Goal: Transaction & Acquisition: Purchase product/service

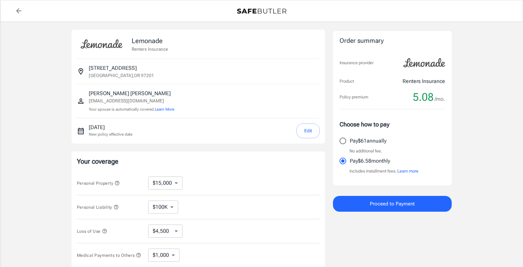
select select "15000"
select select "500"
drag, startPoint x: 225, startPoint y: 140, endPoint x: 219, endPoint y: 130, distance: 11.3
click at [226, 140] on div "[DATE] New policy effective date Edit" at bounding box center [198, 130] width 243 height 25
drag, startPoint x: 193, startPoint y: 167, endPoint x: 196, endPoint y: 173, distance: 6.5
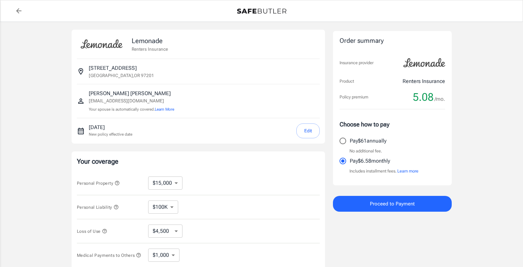
click at [196, 173] on div "Your coverage Personal Property $10,000 $15,000 $20,000 $25,000 $30,000 $40,000…" at bounding box center [198, 224] width 253 height 145
click at [8, 112] on div "Lemonade Renters Insurance [STREET_ADDRESS] [PERSON_NAME] [EMAIL_ADDRESS][DOMAI…" at bounding box center [261, 197] width 523 height 351
drag, startPoint x: 120, startPoint y: 157, endPoint x: 123, endPoint y: 153, distance: 5.2
click at [120, 153] on div "Your coverage Personal Property $10,000 $15,000 $20,000 $25,000 $30,000 $40,000…" at bounding box center [198, 224] width 253 height 145
click at [158, 181] on select "$10,000 $15,000 $20,000 $25,000 $30,000 $40,000 $50,000 $100K $150K $200K $250K" at bounding box center [165, 183] width 34 height 13
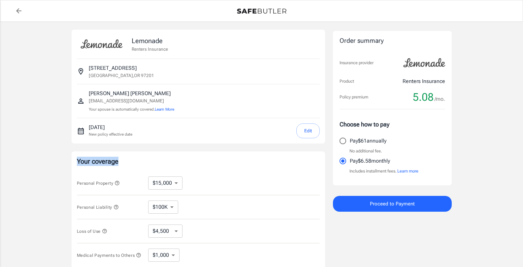
drag, startPoint x: 141, startPoint y: 132, endPoint x: 159, endPoint y: 176, distance: 47.3
click at [159, 176] on div "Lemonade Renters Insurance [STREET_ADDRESS] [PERSON_NAME] [EMAIL_ADDRESS][DOMAI…" at bounding box center [198, 197] width 253 height 335
drag, startPoint x: 173, startPoint y: 174, endPoint x: 177, endPoint y: 178, distance: 5.6
click at [177, 178] on div "Personal Property $10,000 $15,000 $20,000 $25,000 $30,000 $40,000 $50,000 $100K…" at bounding box center [198, 183] width 243 height 24
click at [180, 192] on div "Personal Property $10,000 $15,000 $20,000 $25,000 $30,000 $40,000 $50,000 $100K…" at bounding box center [198, 183] width 243 height 24
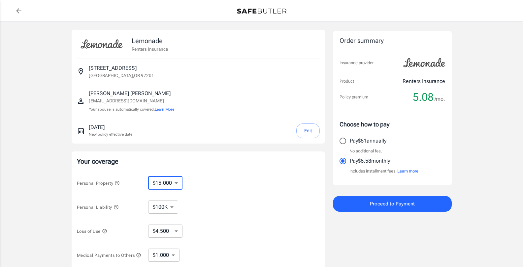
click at [177, 185] on select "$10,000 $15,000 $20,000 $25,000 $30,000 $40,000 $50,000 $100K $150K $200K $250K" at bounding box center [165, 183] width 34 height 13
click at [174, 182] on select "$10,000 $15,000 $20,000 $25,000 $30,000 $40,000 $50,000 $100K $150K $200K $250K" at bounding box center [165, 183] width 34 height 13
select select "100000"
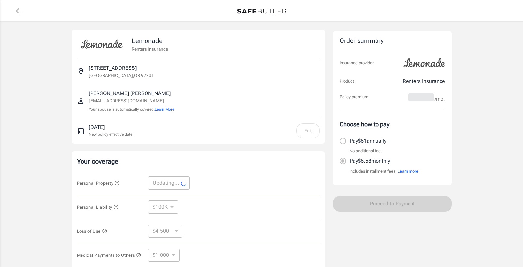
click at [156, 149] on div "Lemonade Renters Insurance [STREET_ADDRESS] [PERSON_NAME] [EMAIL_ADDRESS][DOMAI…" at bounding box center [198, 197] width 253 height 335
select select "100000"
select select "30000"
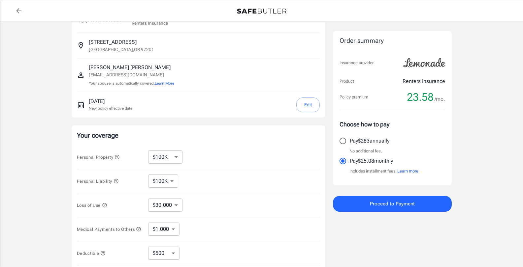
scroll to position [36, 0]
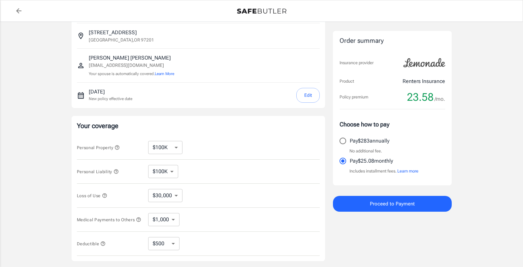
click at [165, 226] on select "$1,000 $2,000 $3,000 $4,000 $5,000" at bounding box center [163, 219] width 31 height 13
drag, startPoint x: 193, startPoint y: 179, endPoint x: 256, endPoint y: 209, distance: 70.5
click at [256, 209] on div "Medical Payments to Others $1,000 $2,000 $3,000 $4,000 $5,000 ​" at bounding box center [198, 220] width 243 height 24
drag, startPoint x: 208, startPoint y: 198, endPoint x: 220, endPoint y: 217, distance: 22.5
click at [220, 217] on div "Medical Payments to Others $1,000 $2,000 $3,000 $4,000 $5,000 ​" at bounding box center [198, 220] width 243 height 24
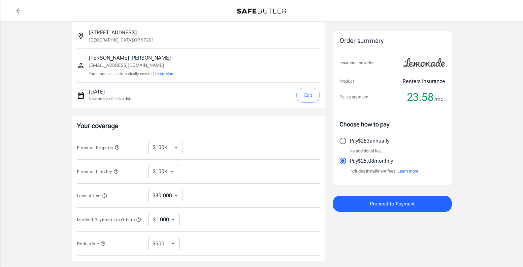
drag, startPoint x: 224, startPoint y: 210, endPoint x: 181, endPoint y: 172, distance: 57.2
click at [181, 172] on icon at bounding box center [185, 172] width 8 height 8
drag, startPoint x: 167, startPoint y: 170, endPoint x: 152, endPoint y: 174, distance: 15.3
click at [152, 174] on select "$100K $200K $300K $400K $500K" at bounding box center [163, 171] width 30 height 13
select select "200000"
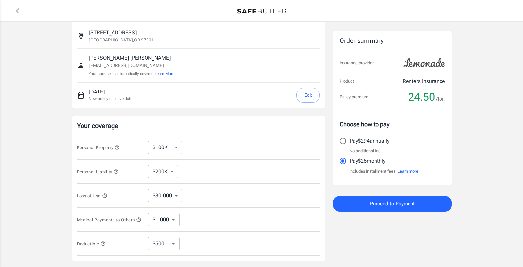
drag, startPoint x: 189, startPoint y: 151, endPoint x: 162, endPoint y: 166, distance: 30.9
click at [162, 166] on select "$100K $200K $300K $400K $500K" at bounding box center [163, 171] width 30 height 13
select select "100000"
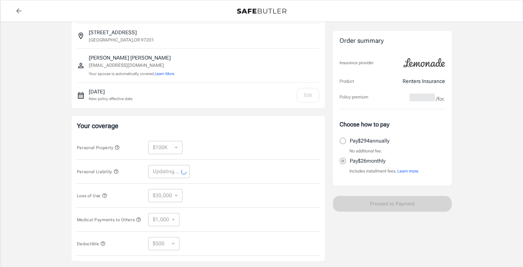
select select "100000"
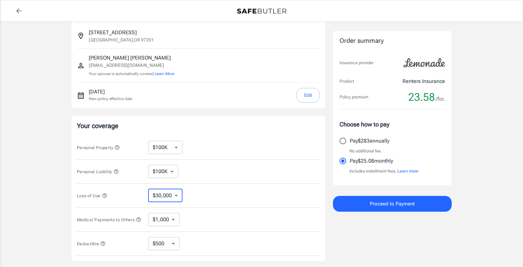
click at [172, 197] on select "$30,000 $39,000 $51,000 $63,000 $78,000 $99,000 $123K $153K $189K $198K" at bounding box center [165, 195] width 34 height 13
click at [232, 188] on div "Loss of Use $30,000 $39,000 $51,000 $63,000 $78,000 $99,000 $123K $153K $189K $…" at bounding box center [198, 196] width 243 height 24
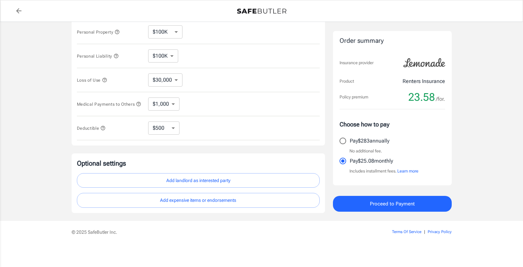
scroll to position [107, 0]
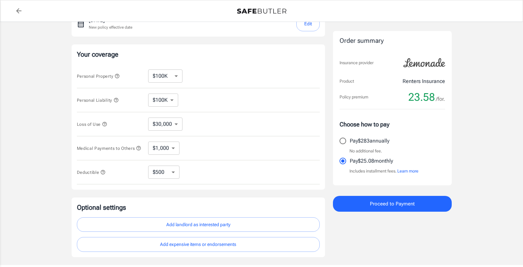
click at [170, 176] on select "$250 $500 $1,000 $2,500" at bounding box center [163, 172] width 31 height 13
click at [166, 179] on select "$250 $500 $1,000 $2,500" at bounding box center [163, 172] width 31 height 13
click at [175, 170] on select "$250 $500 $1,000 $2,500" at bounding box center [163, 172] width 31 height 13
select select "250"
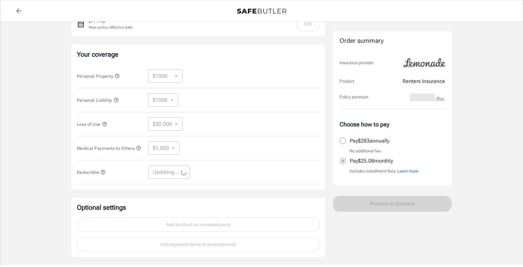
select select "250"
